Goal: Check status

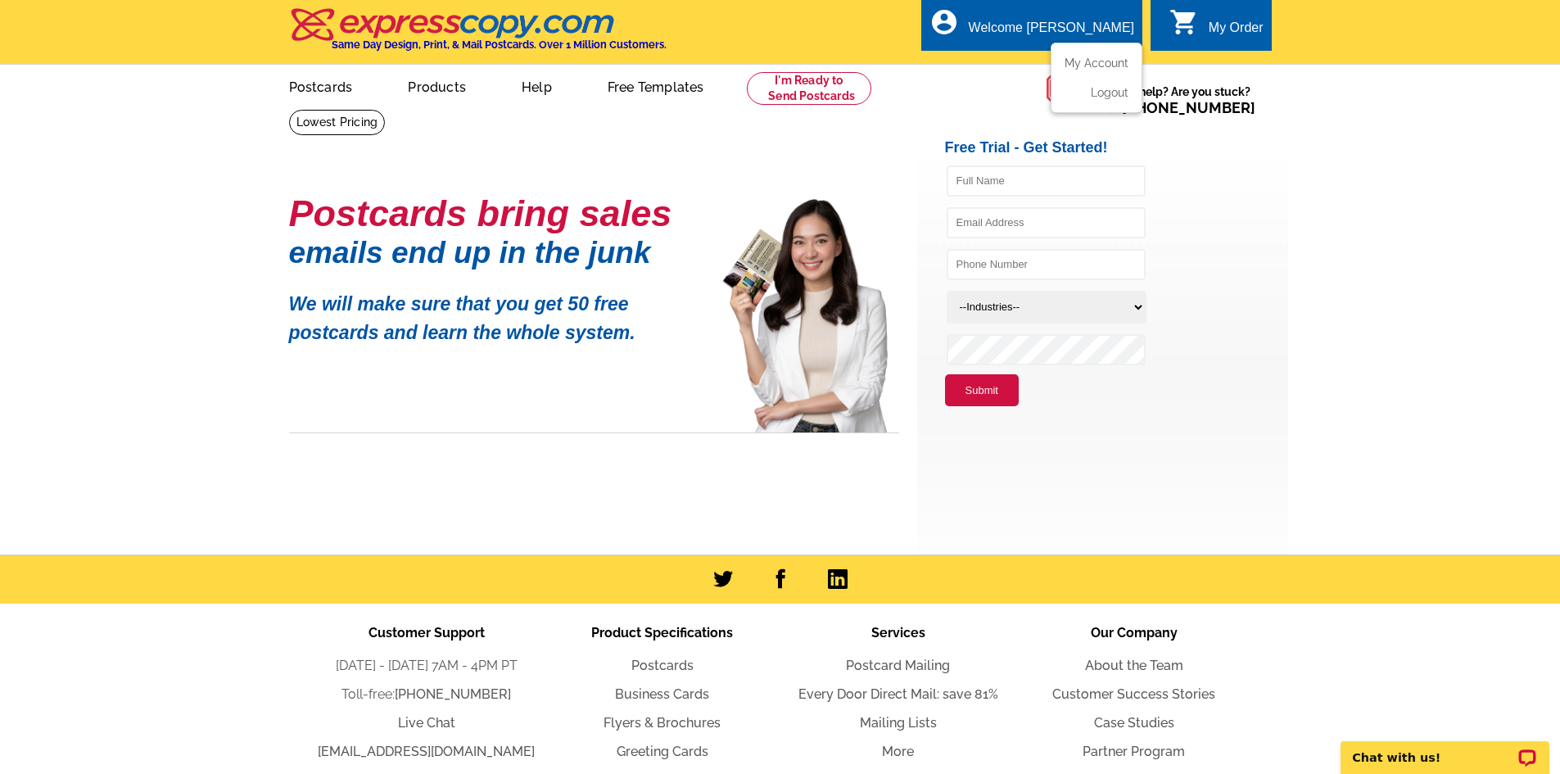
click at [1076, 31] on div "Welcome [PERSON_NAME]" at bounding box center [1051, 31] width 165 height 23
click at [1093, 65] on link "My Account" at bounding box center [1093, 63] width 70 height 15
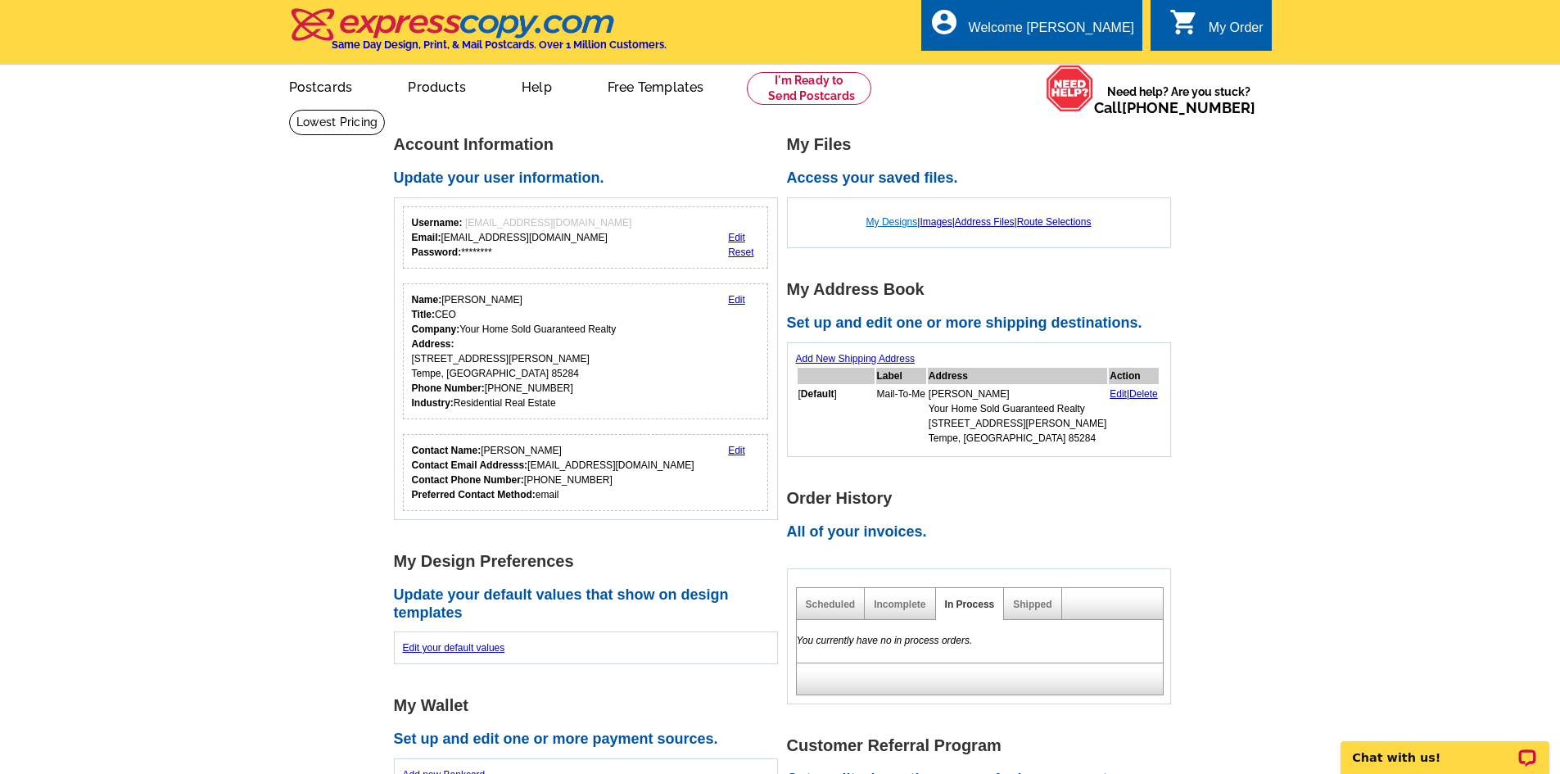
click at [877, 219] on link "My Designs" at bounding box center [893, 221] width 52 height 11
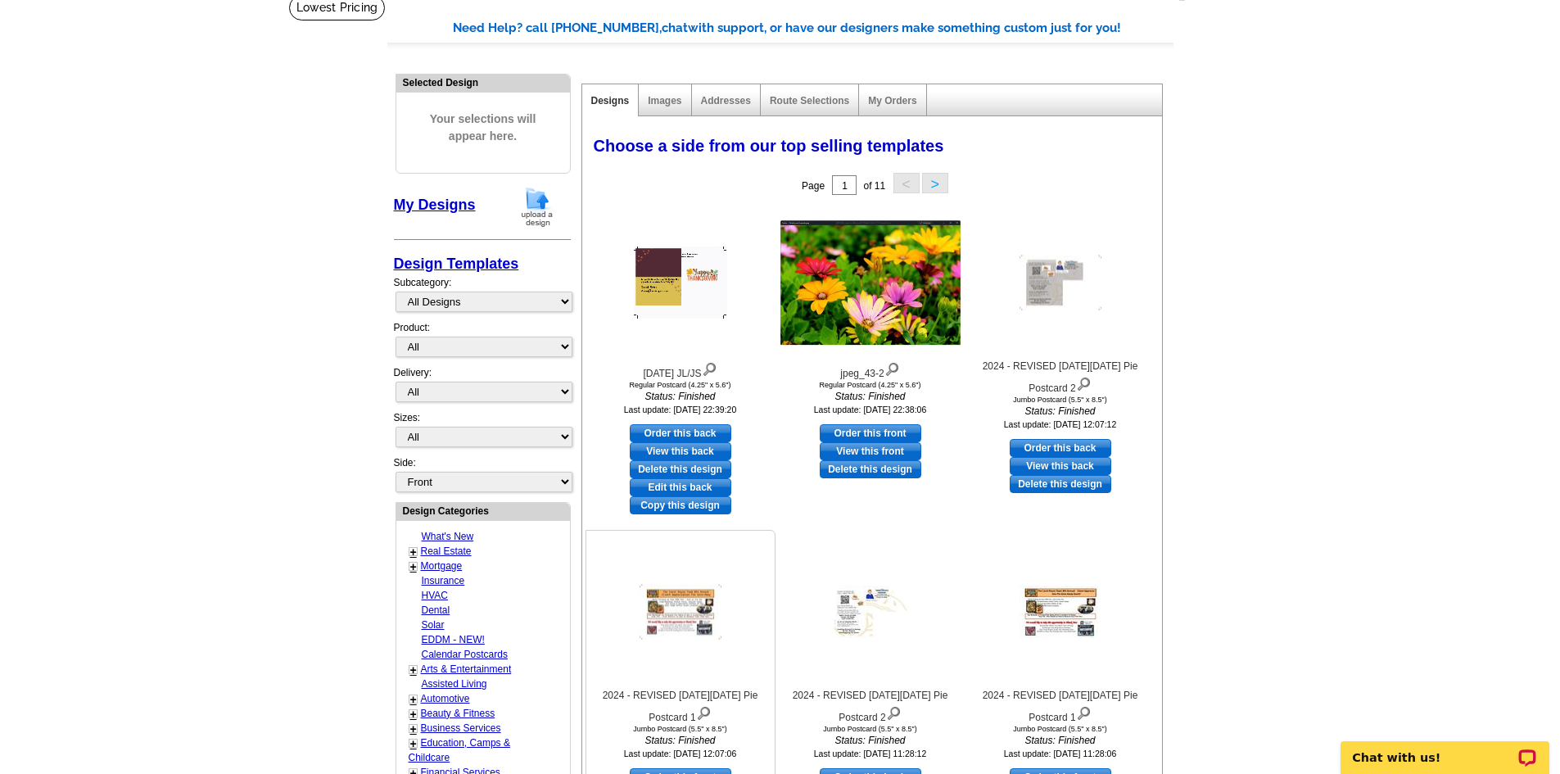
scroll to position [109, 0]
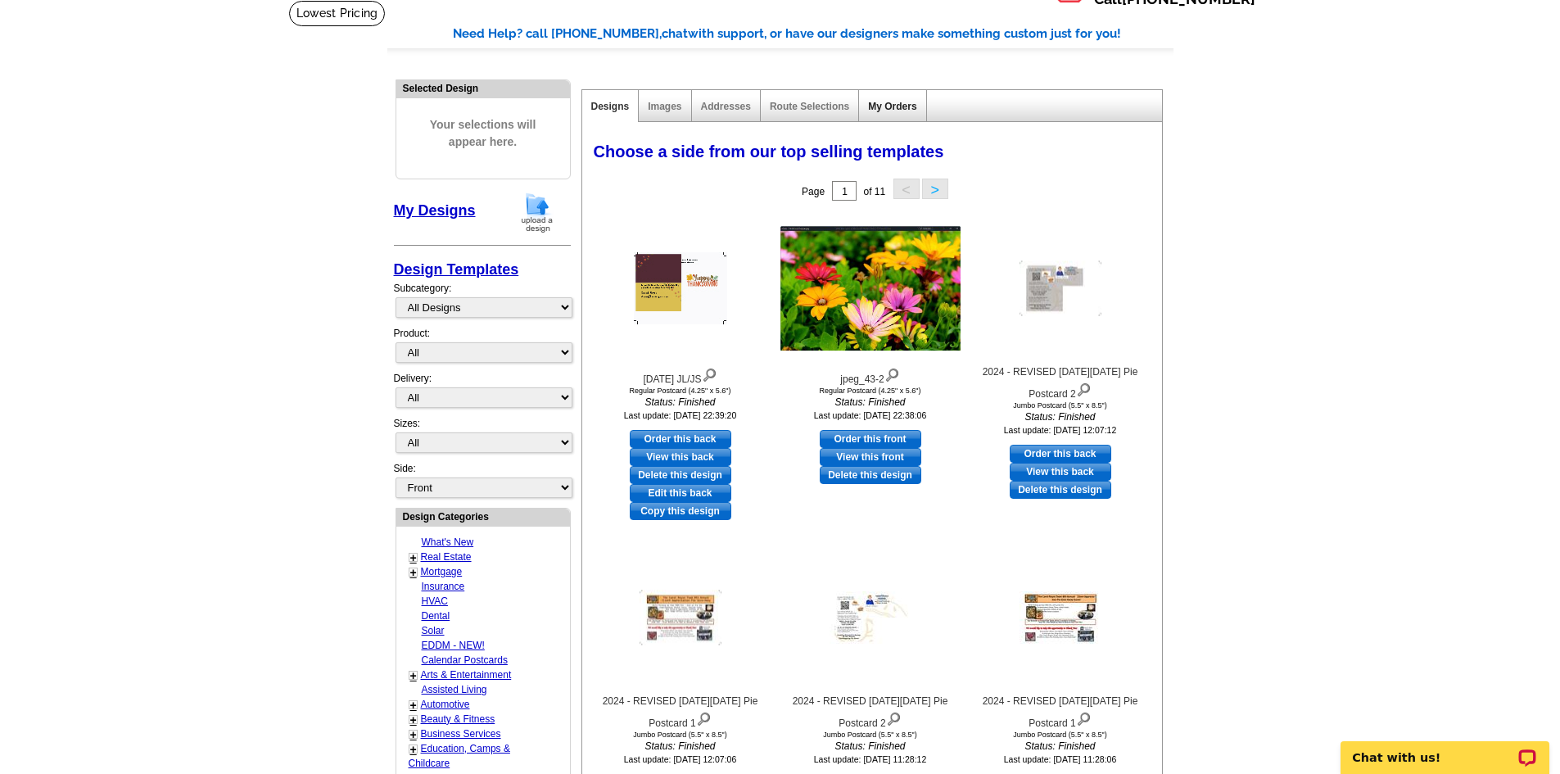
click at [894, 102] on link "My Orders" at bounding box center [892, 106] width 48 height 11
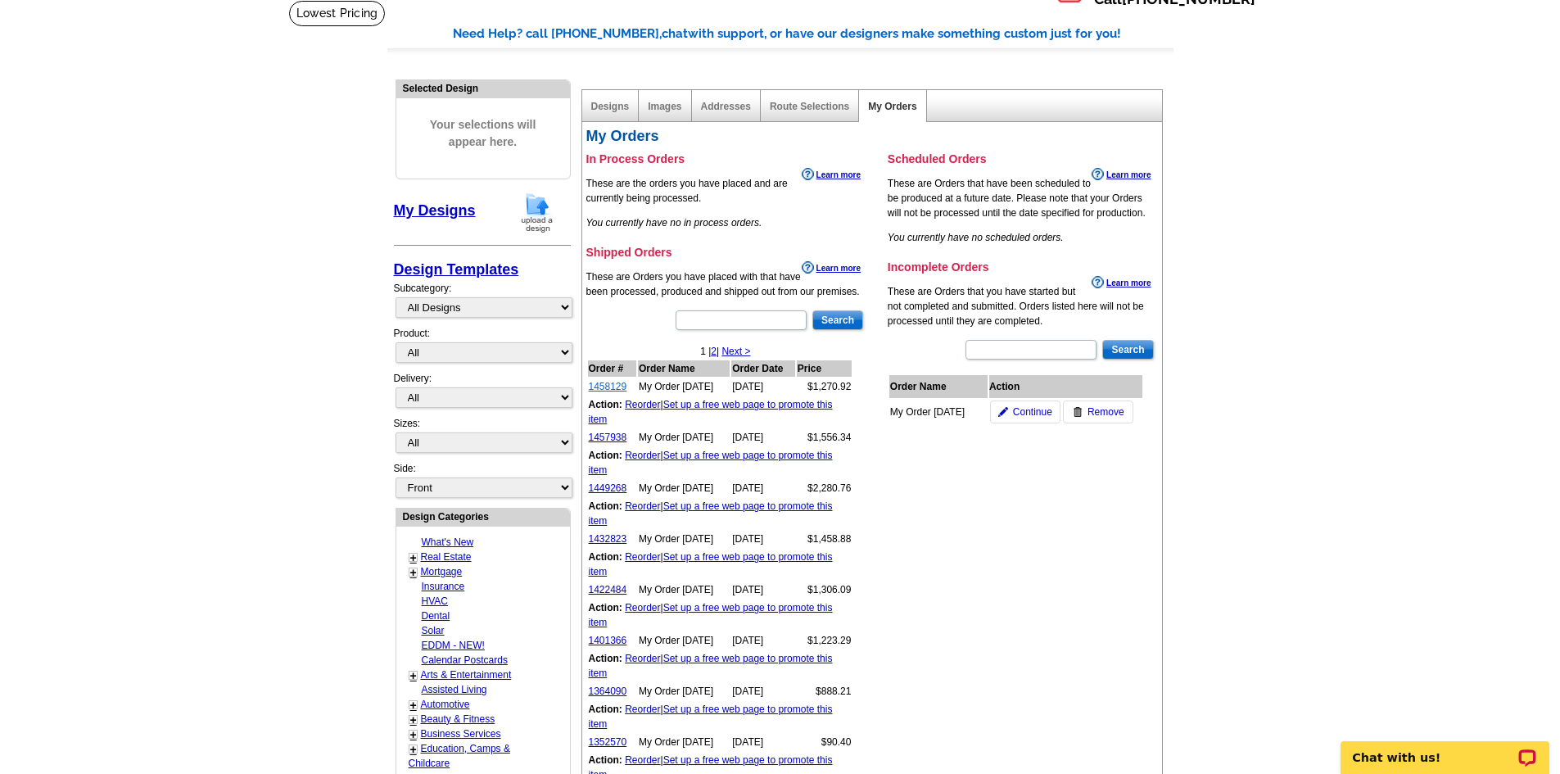
click at [614, 389] on link "1458129" at bounding box center [608, 386] width 38 height 11
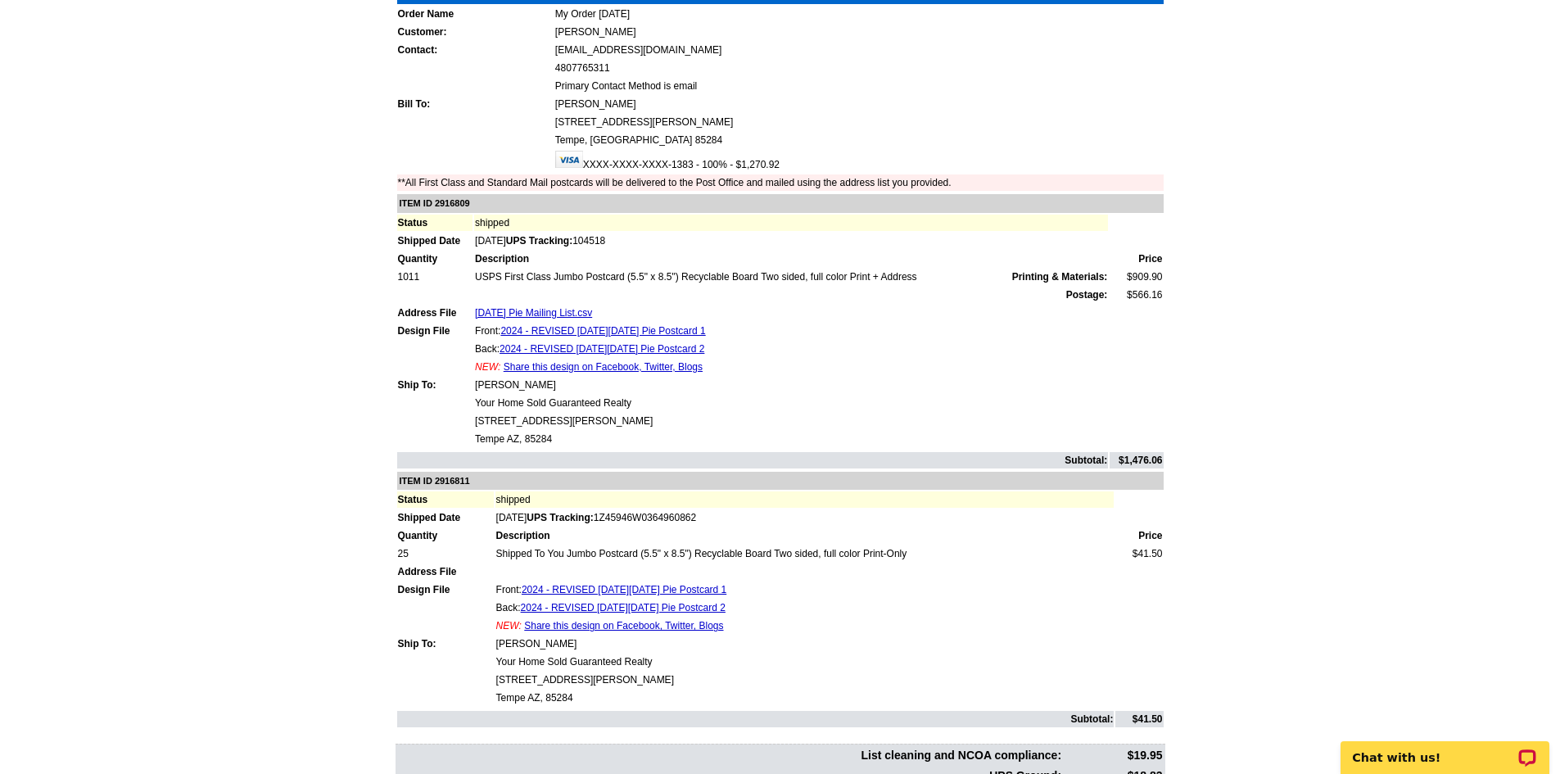
scroll to position [137, 0]
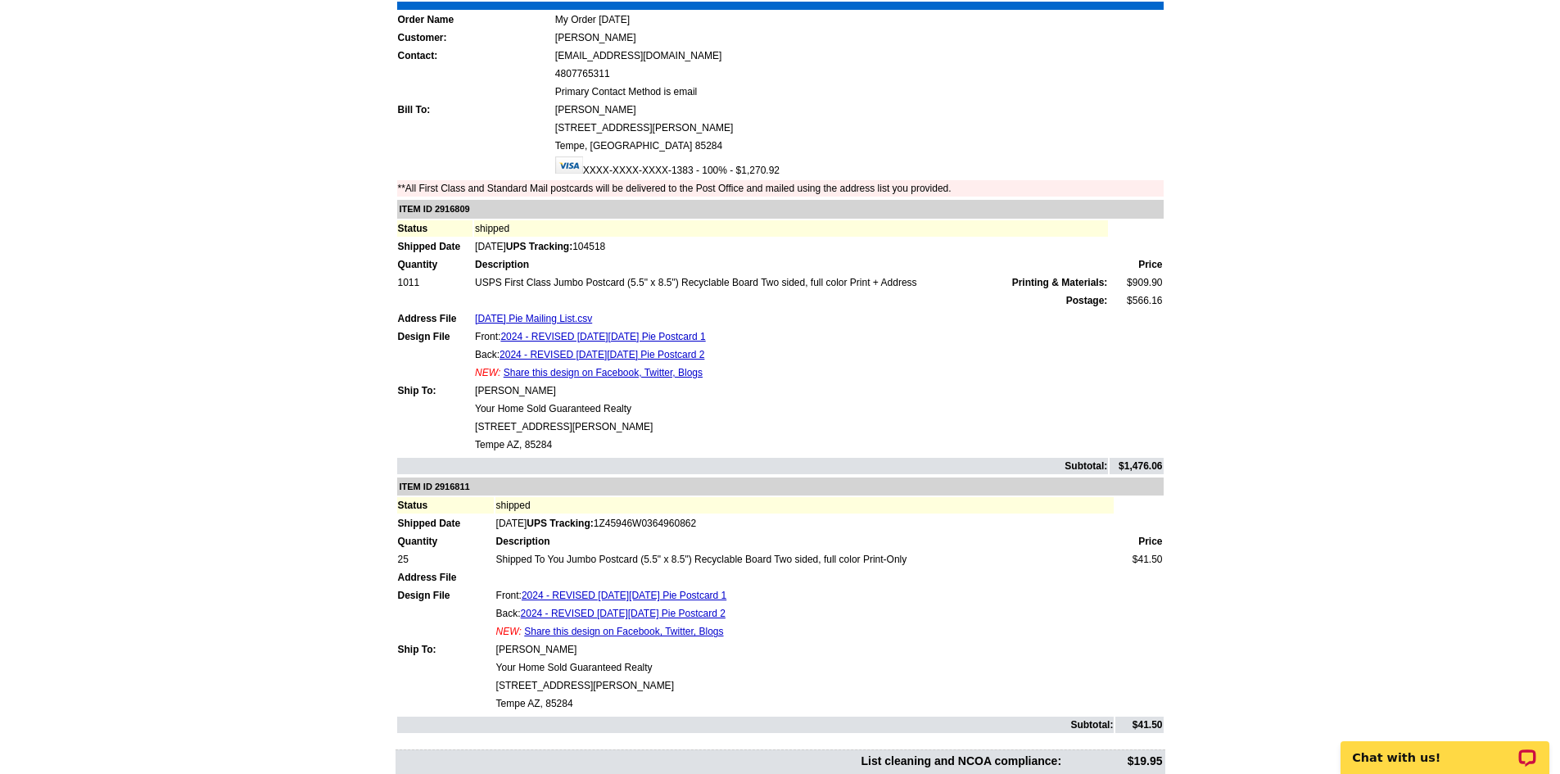
drag, startPoint x: 1164, startPoint y: 304, endPoint x: 1131, endPoint y: 303, distance: 32.8
click at [1131, 303] on table "ITEM ID 2916809 Status shipped Shipped Date [DATE] UPS Tracking: 104518 Quantit…" at bounding box center [783, 337] width 774 height 278
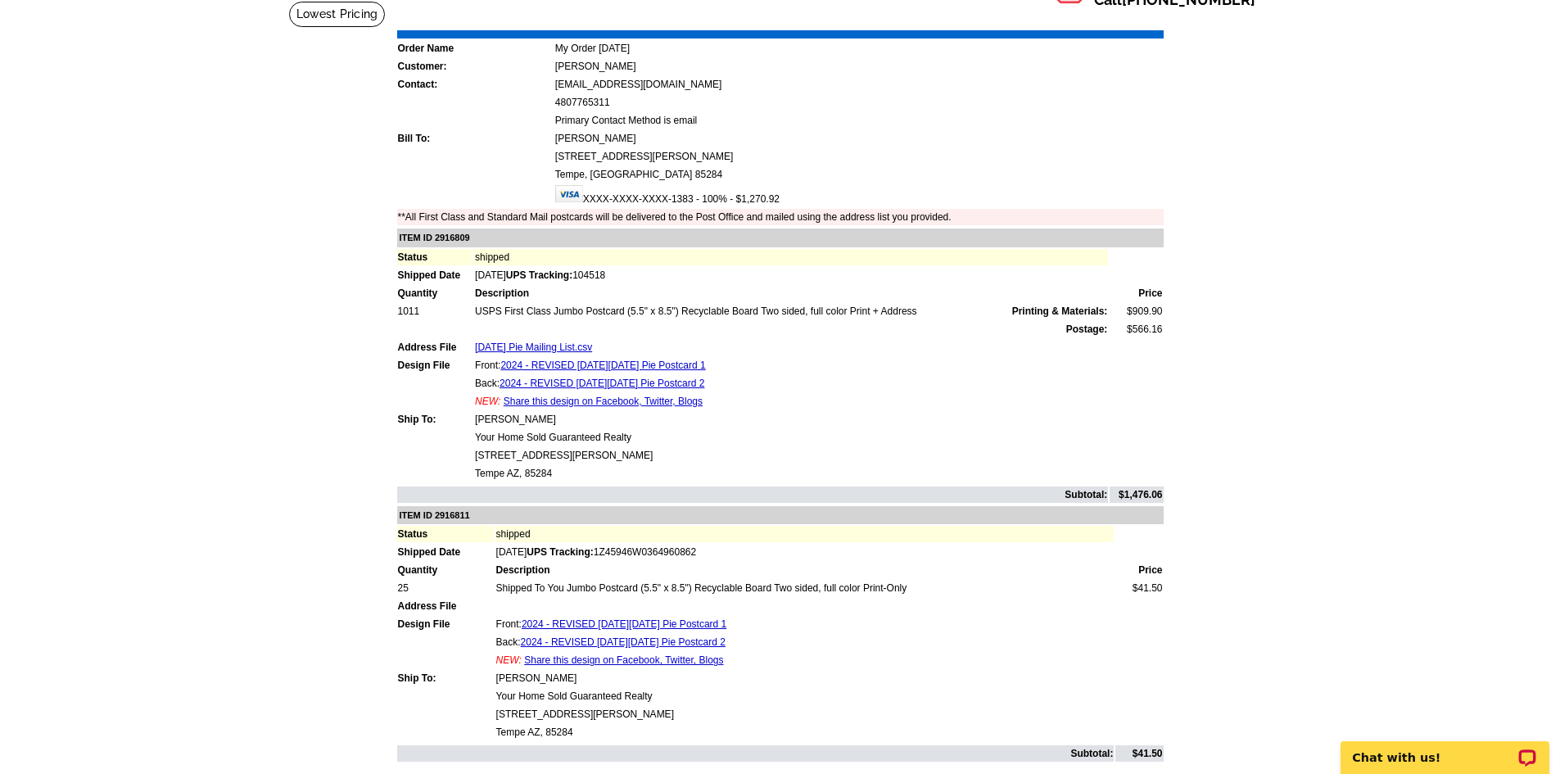
scroll to position [109, 0]
click at [1138, 383] on td at bounding box center [1136, 382] width 53 height 16
drag, startPoint x: 1165, startPoint y: 328, endPoint x: 1133, endPoint y: 328, distance: 32.8
click at [1133, 328] on table "ITEM ID 2916809 Status shipped Shipped Date Nov-06-2024 UPS Tracking: 104518 Qu…" at bounding box center [783, 365] width 774 height 278
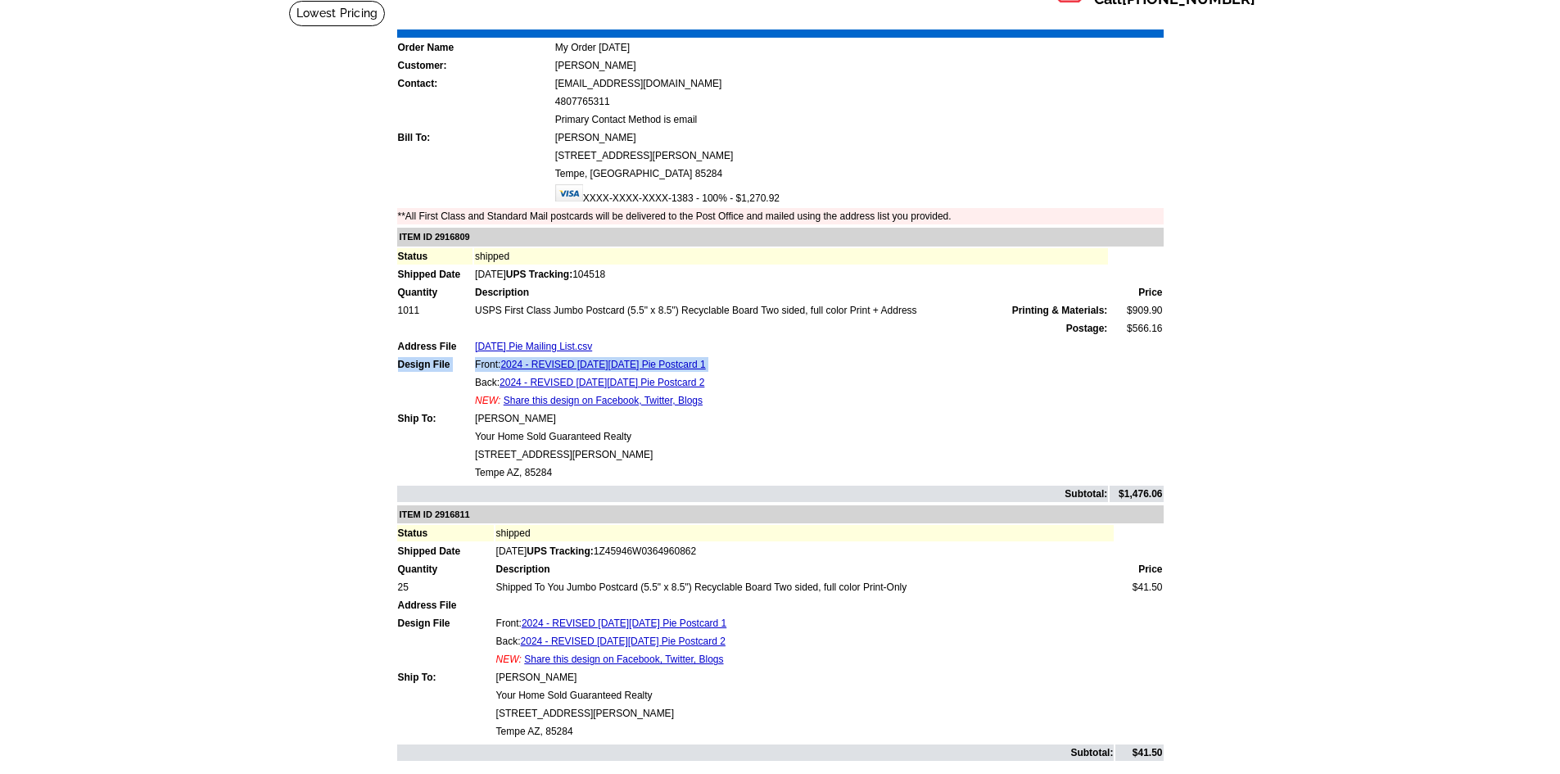
click at [1139, 357] on table "ITEM ID 2916809 Status shipped Shipped Date Nov-06-2024 UPS Tracking: 104518 Qu…" at bounding box center [783, 365] width 774 height 278
click at [1180, 322] on main "Order Number: 1458129 Download Invoice | Print Invoice Order Name My Order 2024…" at bounding box center [780, 487] width 1560 height 975
drag, startPoint x: 1131, startPoint y: 332, endPoint x: 1163, endPoint y: 334, distance: 32.0
click at [1163, 334] on td "$566.16" at bounding box center [1136, 328] width 53 height 16
click at [1458, 308] on main "Order Number: 1458129 Download Invoice | Print Invoice Order Name My Order 2024…" at bounding box center [780, 487] width 1560 height 975
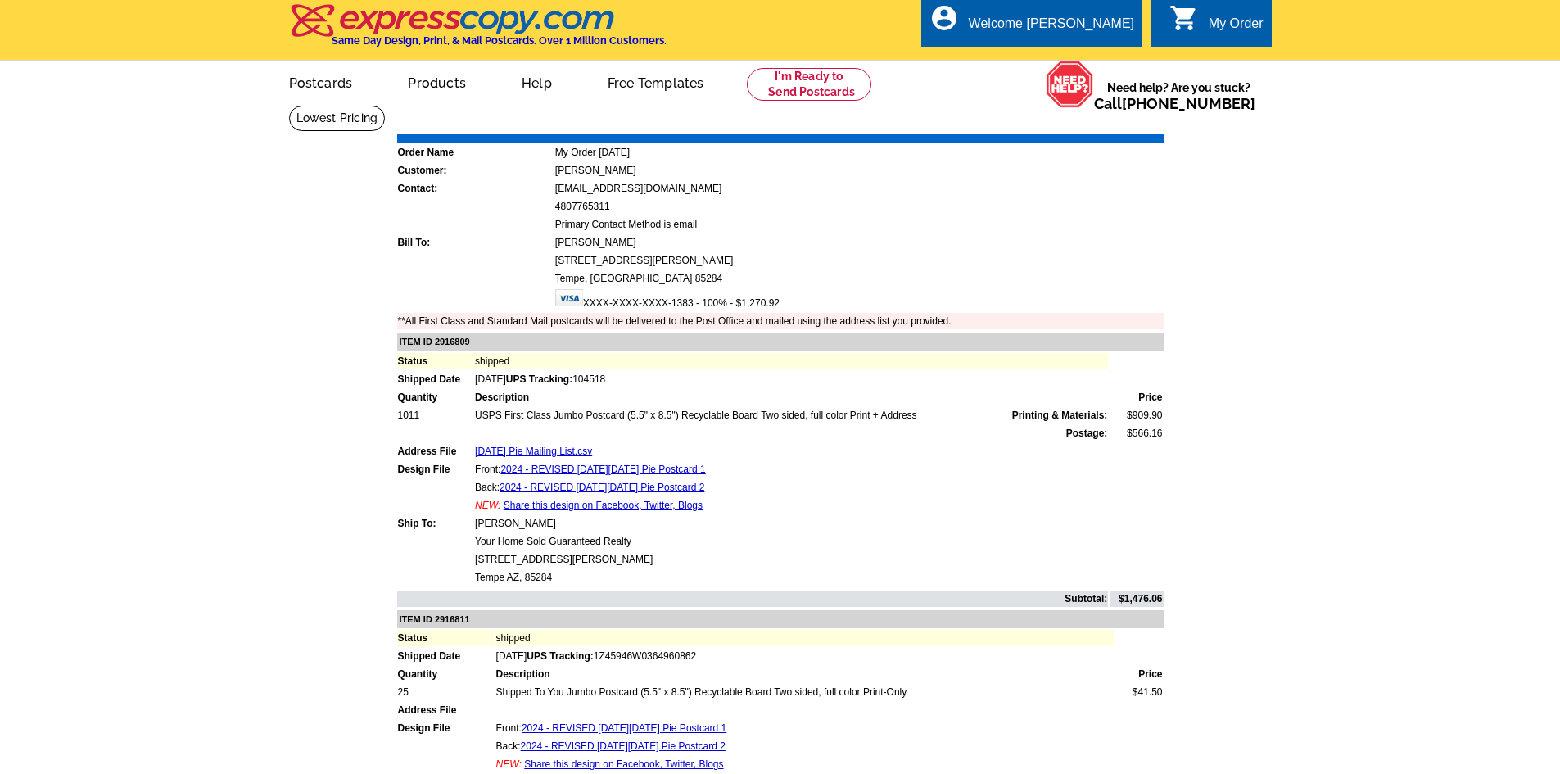
scroll to position [0, 0]
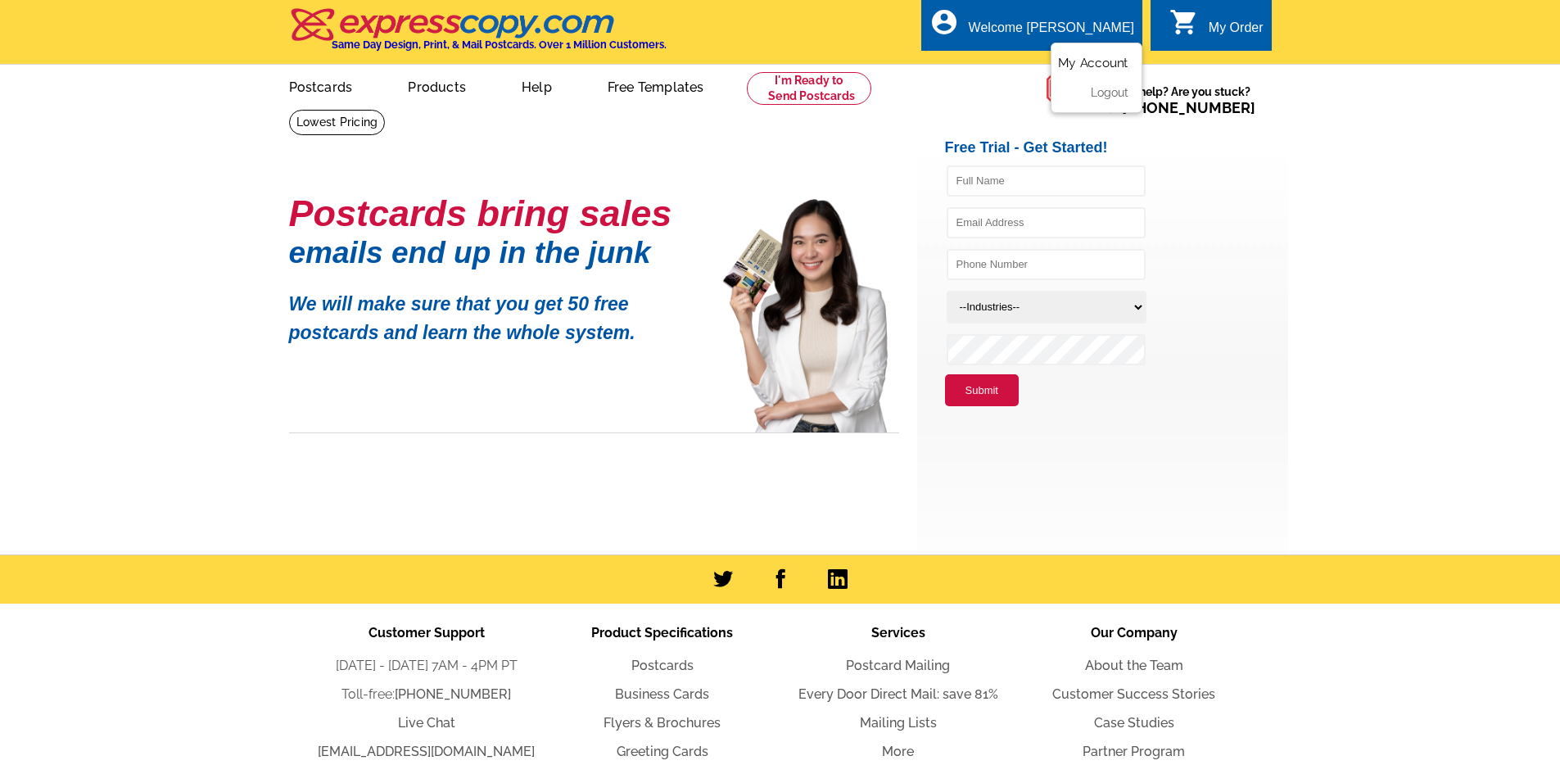
click at [1097, 70] on link "My Account" at bounding box center [1093, 63] width 70 height 15
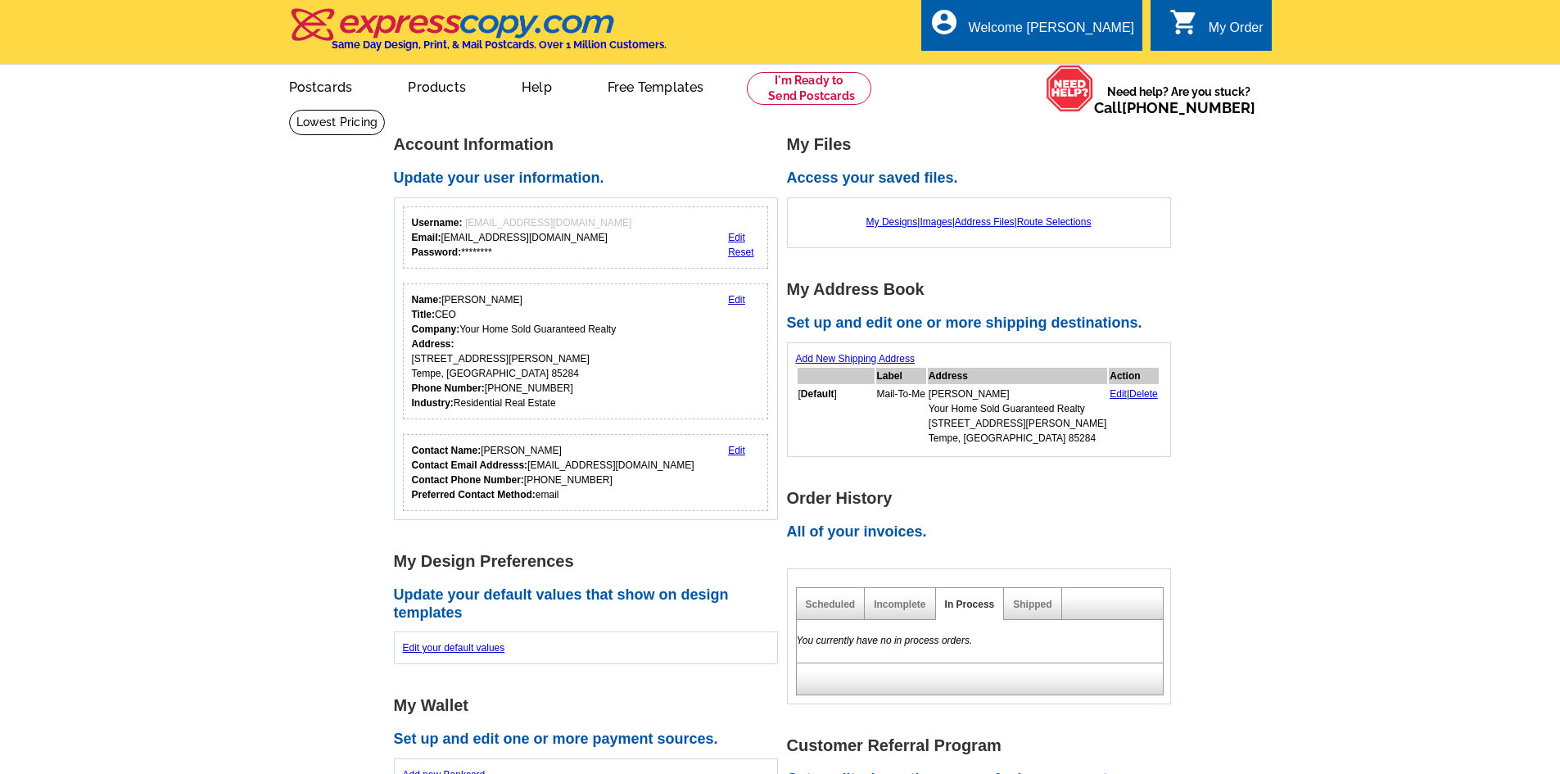
click at [1097, 64] on div "local_phone Same Day Design, Print, & Mail Postcards. Over 1 Million Customers.…" at bounding box center [780, 32] width 983 height 61
click at [900, 227] on link "My Designs" at bounding box center [893, 221] width 52 height 11
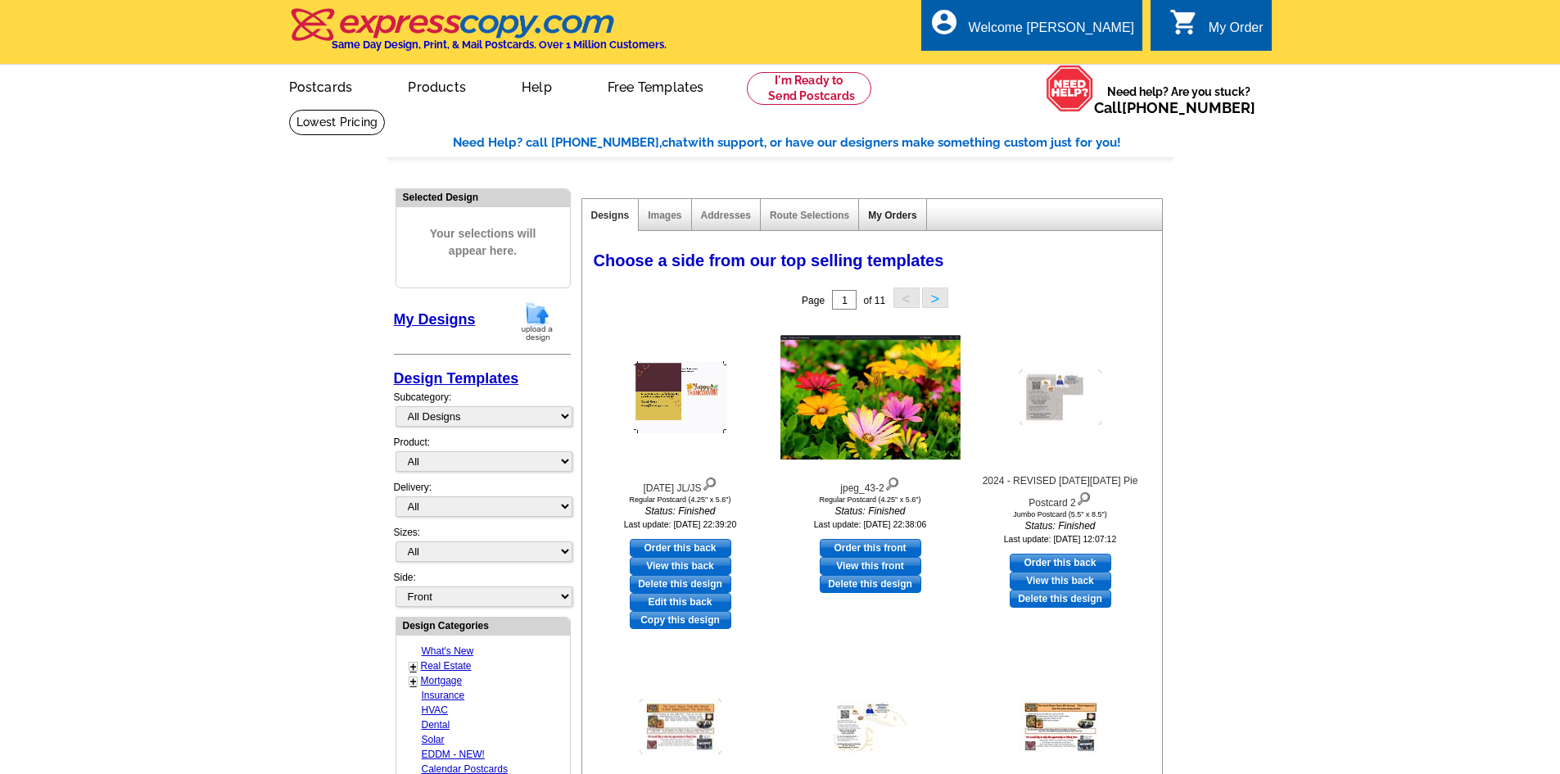
click at [901, 219] on link "My Orders" at bounding box center [892, 215] width 48 height 11
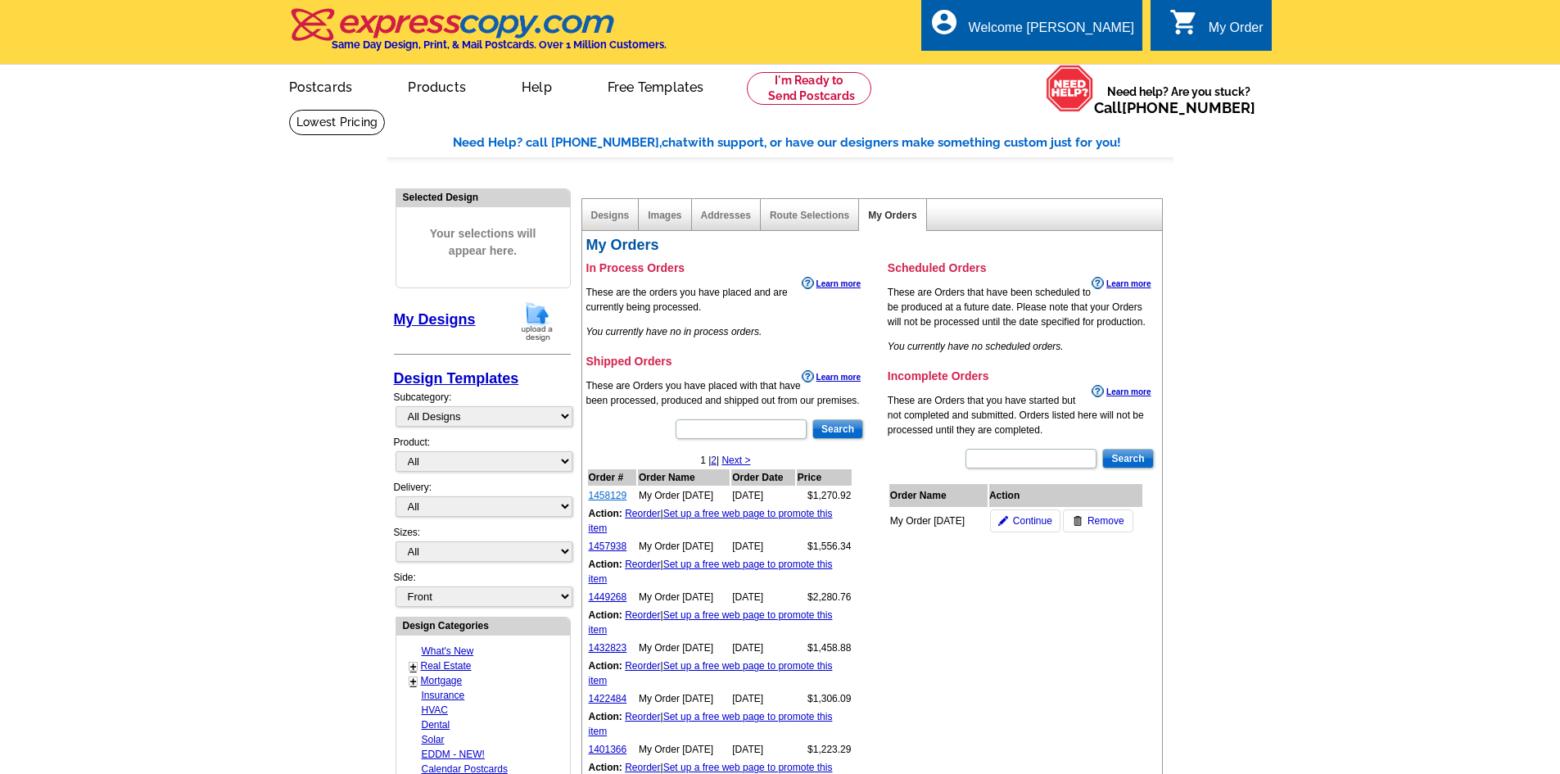
click at [605, 492] on link "1458129" at bounding box center [608, 495] width 38 height 11
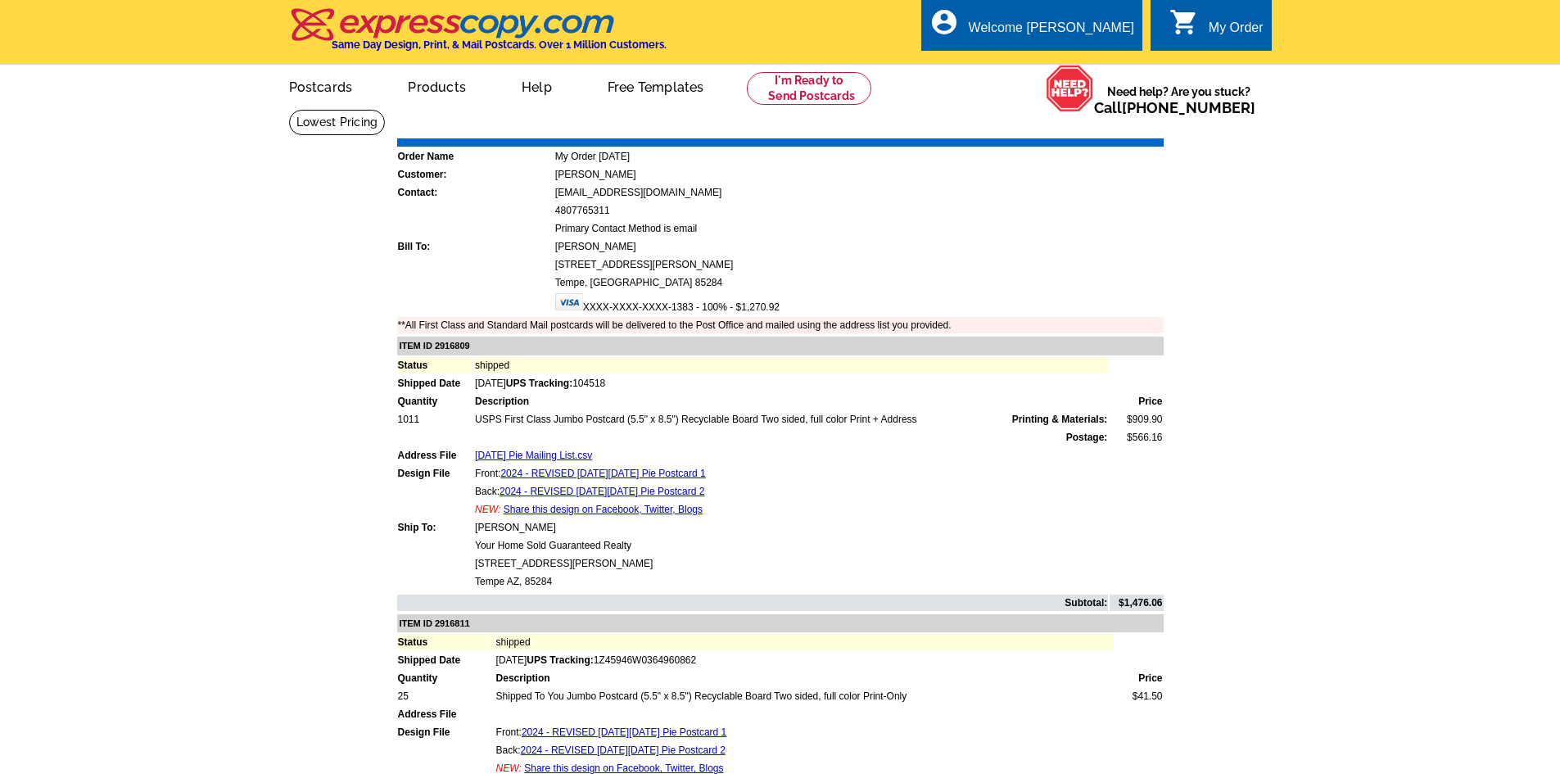
drag, startPoint x: 1170, startPoint y: 699, endPoint x: 1116, endPoint y: 700, distance: 53.3
click at [1116, 700] on div "Order Number: 1458129 Download Invoice | Print Invoice Order Name My Order [DAT…" at bounding box center [780, 593] width 786 height 952
click at [1205, 714] on main "Order Number: 1458129 Download Invoice | Print Invoice Order Name My Order [DAT…" at bounding box center [780, 596] width 1560 height 975
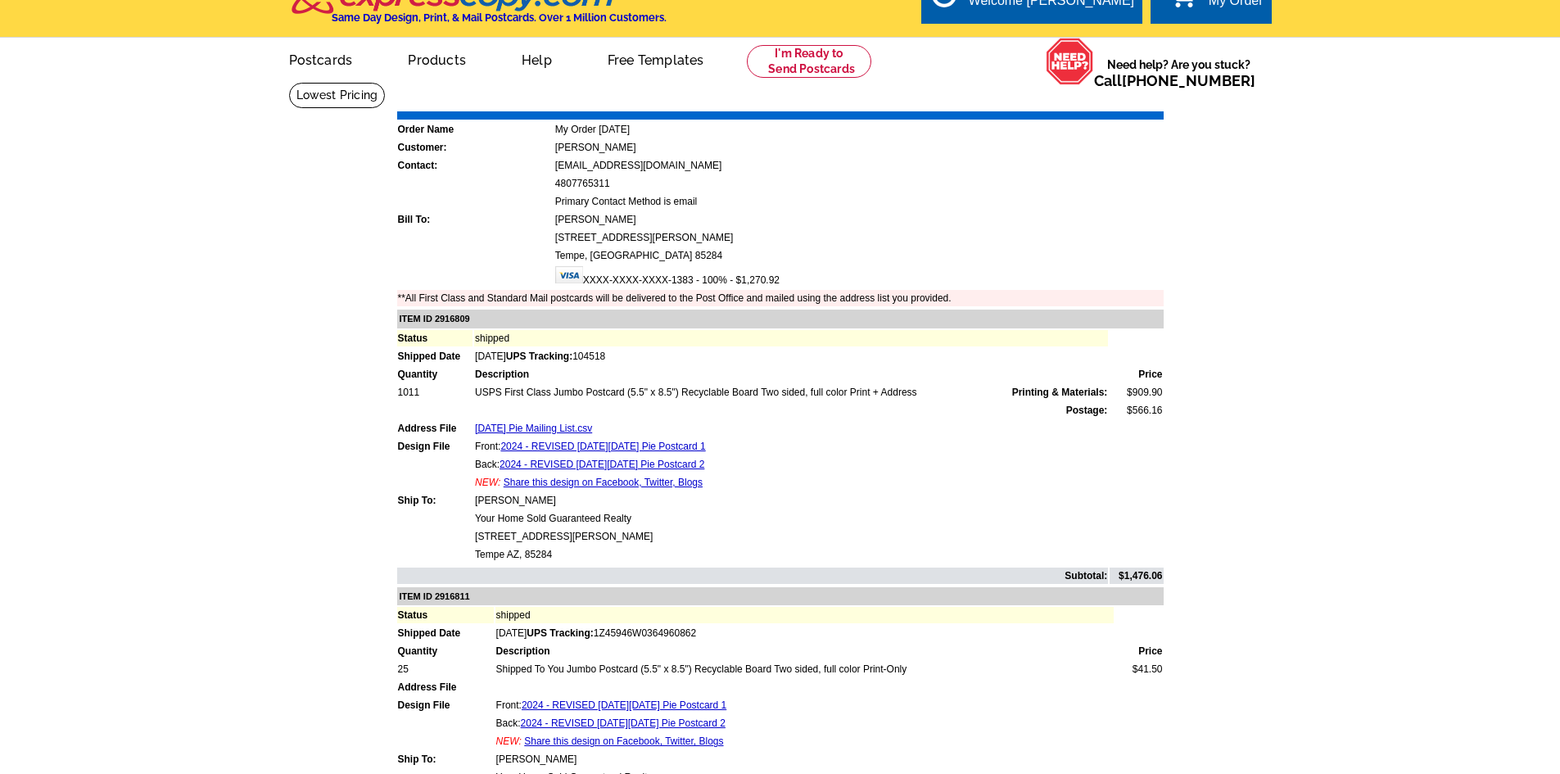
scroll to position [55, 0]
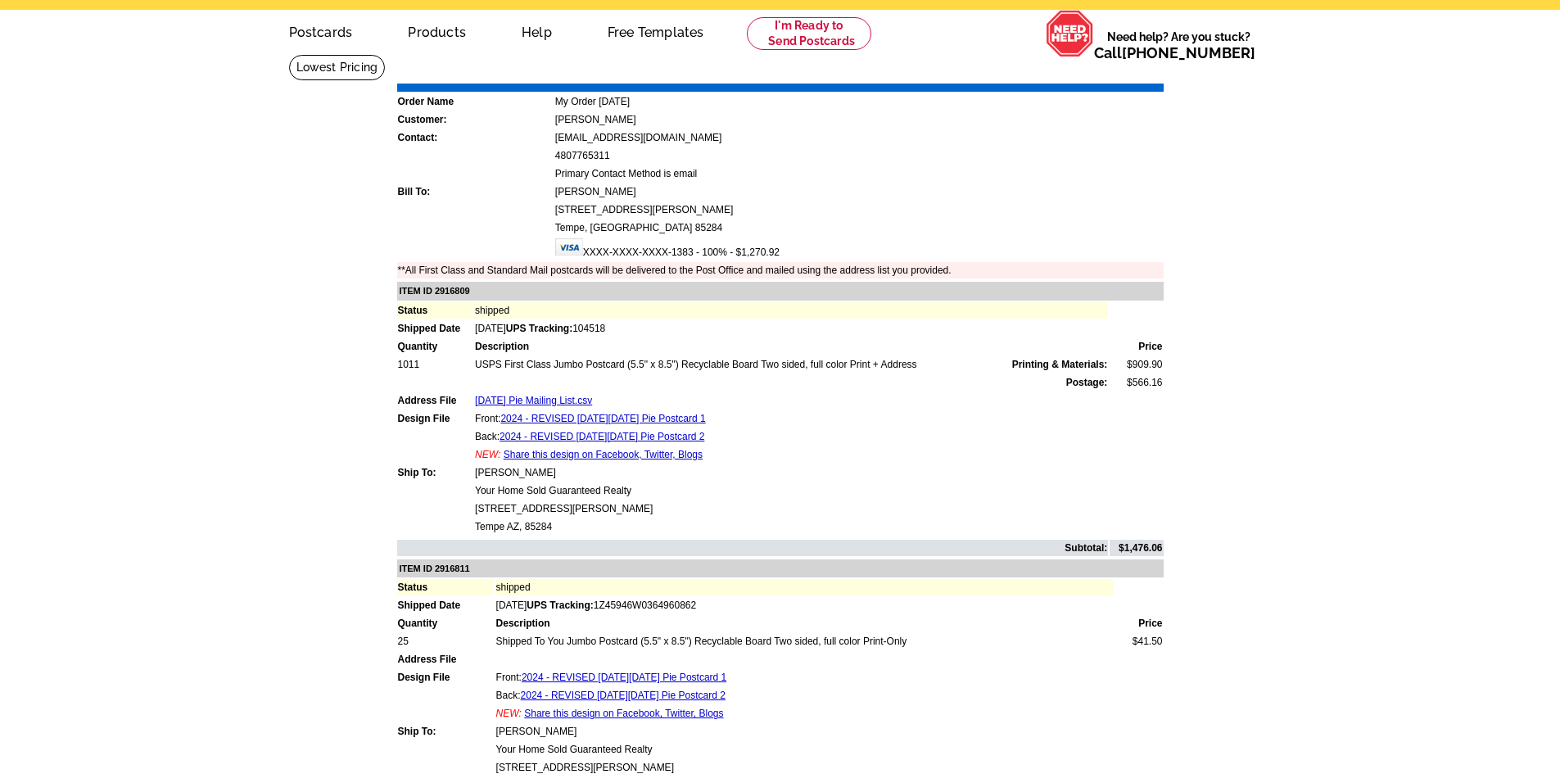
click at [1173, 365] on div "Order Number: 1458129 Download Invoice | Print Invoice Order Name My Order [DAT…" at bounding box center [780, 538] width 786 height 952
drag, startPoint x: 1133, startPoint y: 367, endPoint x: 1162, endPoint y: 367, distance: 28.7
click at [1162, 367] on td "$909.90" at bounding box center [1136, 364] width 53 height 16
click at [1184, 369] on main "Order Number: 1458129 Download Invoice | Print Invoice Order Name My Order [DAT…" at bounding box center [780, 541] width 1560 height 975
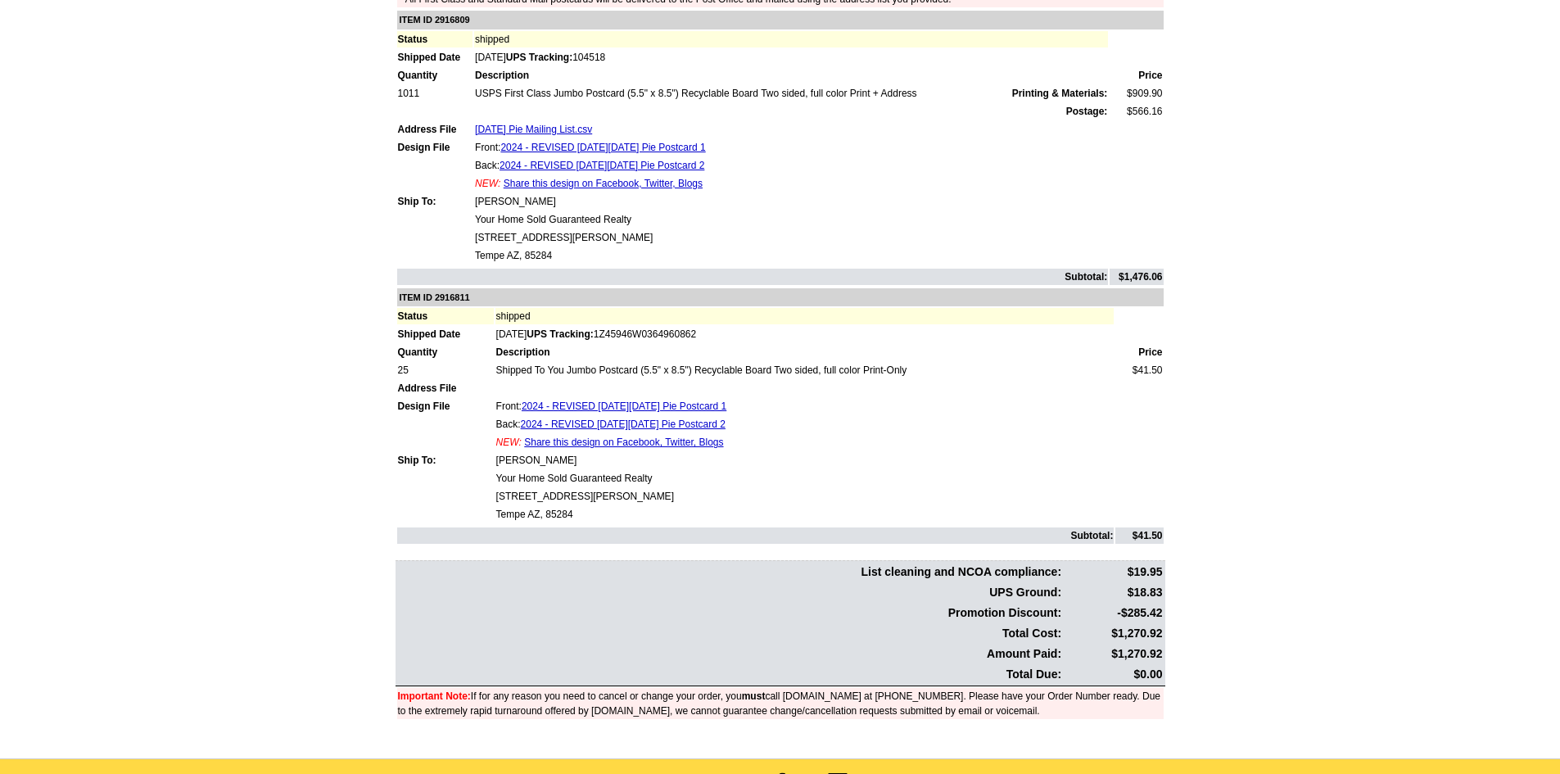
scroll to position [355, 0]
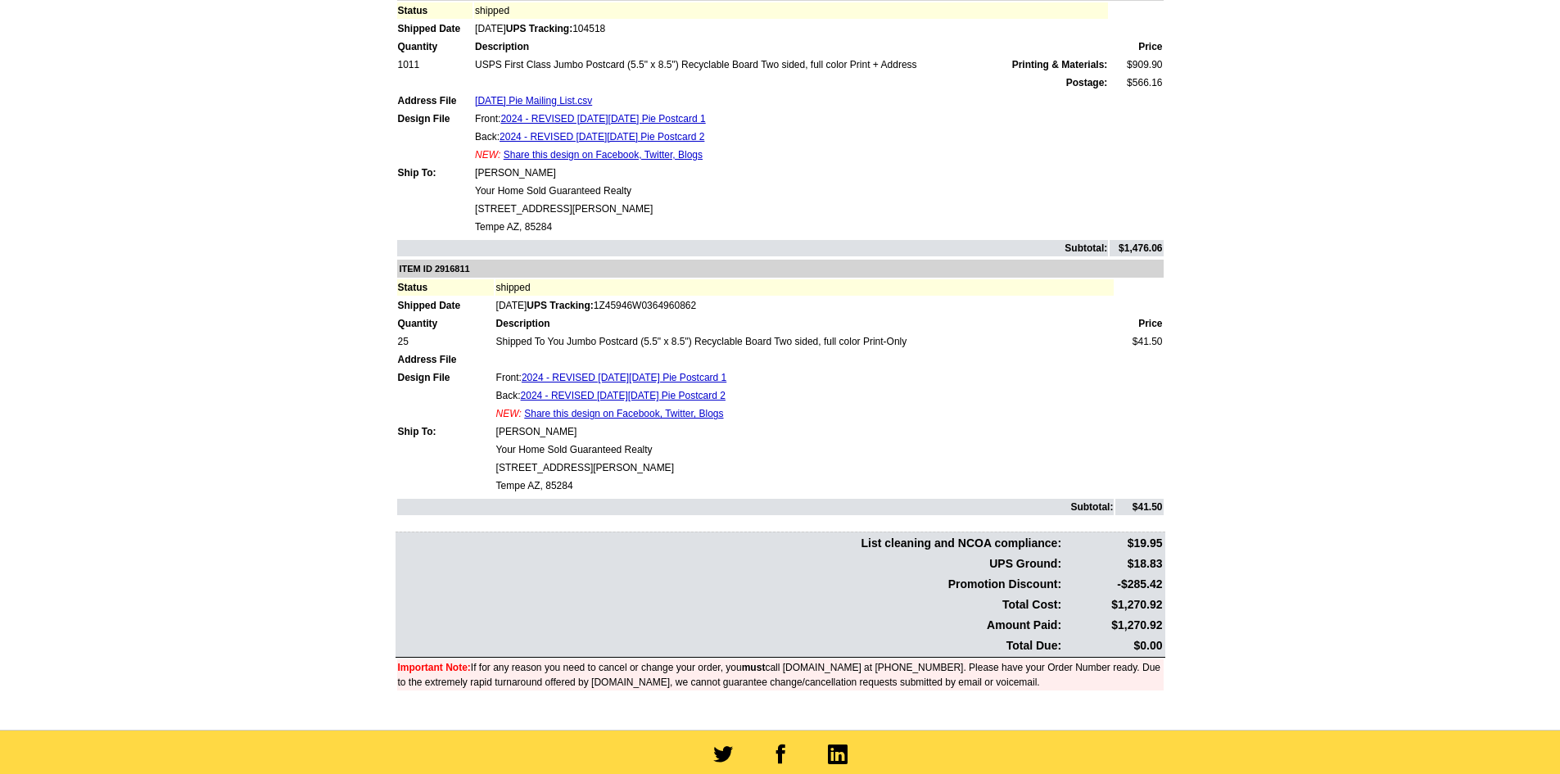
drag, startPoint x: 1069, startPoint y: 562, endPoint x: 1093, endPoint y: 513, distance: 54.9
click at [1072, 553] on tbody "List cleaning and NCOA compliance: $19.95 UPS Ground: $18.83 Promotion Discount…" at bounding box center [780, 594] width 767 height 121
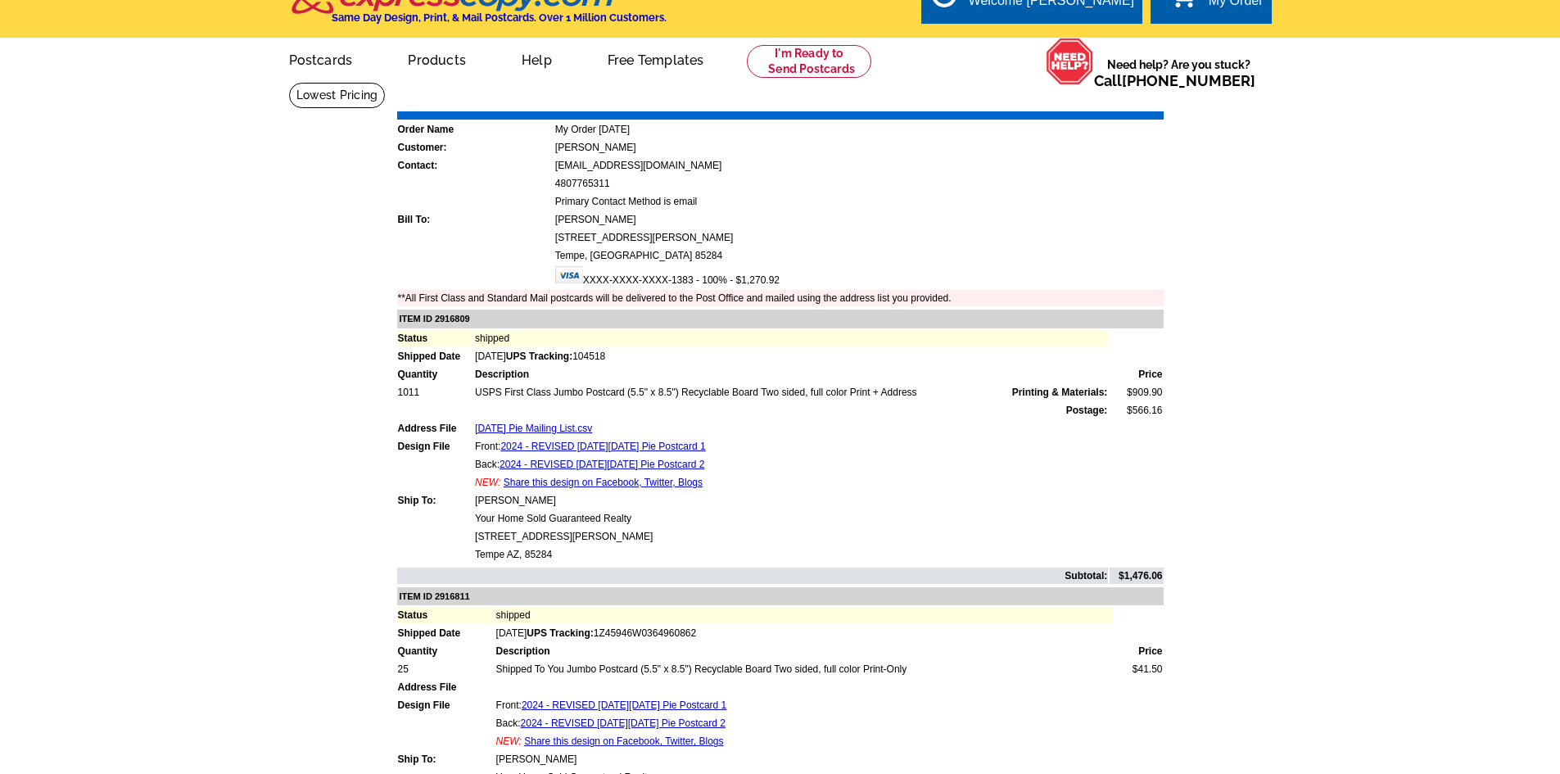
scroll to position [0, 0]
